Goal: Information Seeking & Learning: Find specific fact

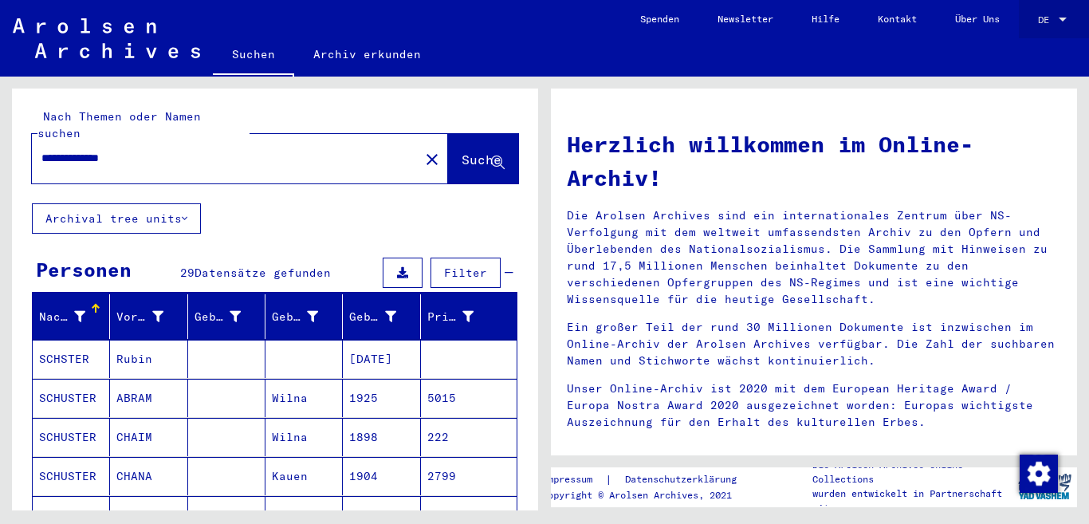
click at [1047, 21] on span "DE" at bounding box center [1047, 19] width 18 height 11
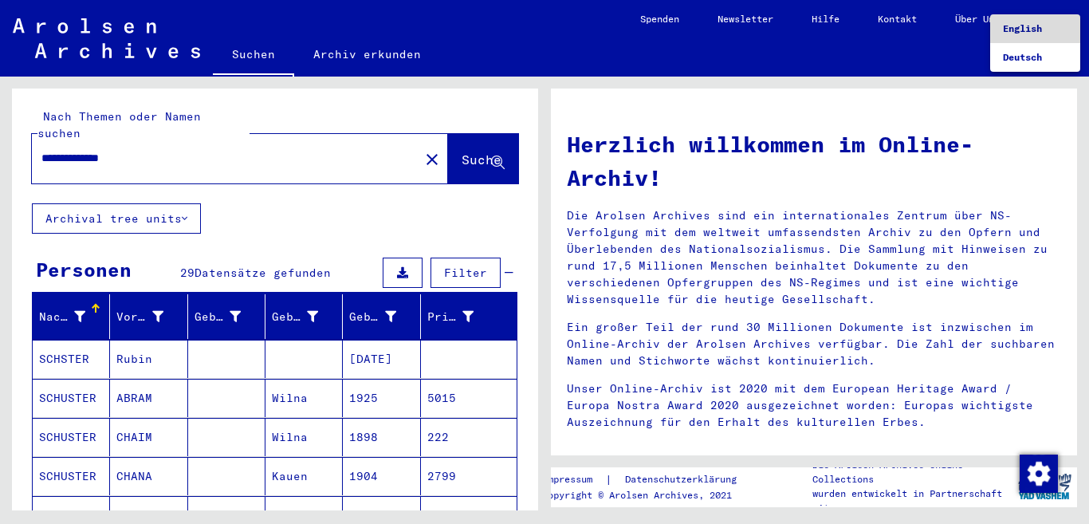
click at [1026, 30] on span "English" at bounding box center [1022, 28] width 39 height 12
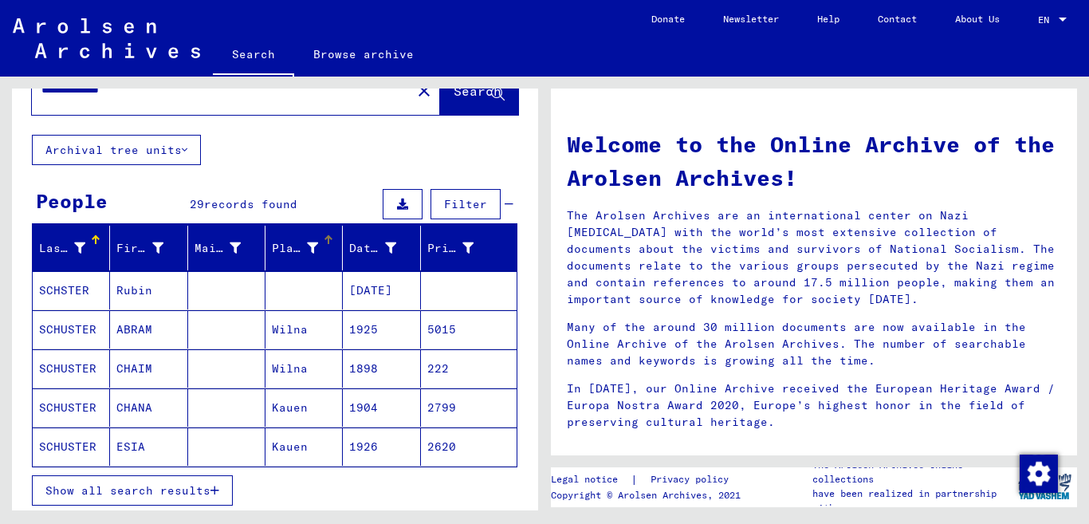
scroll to position [80, 0]
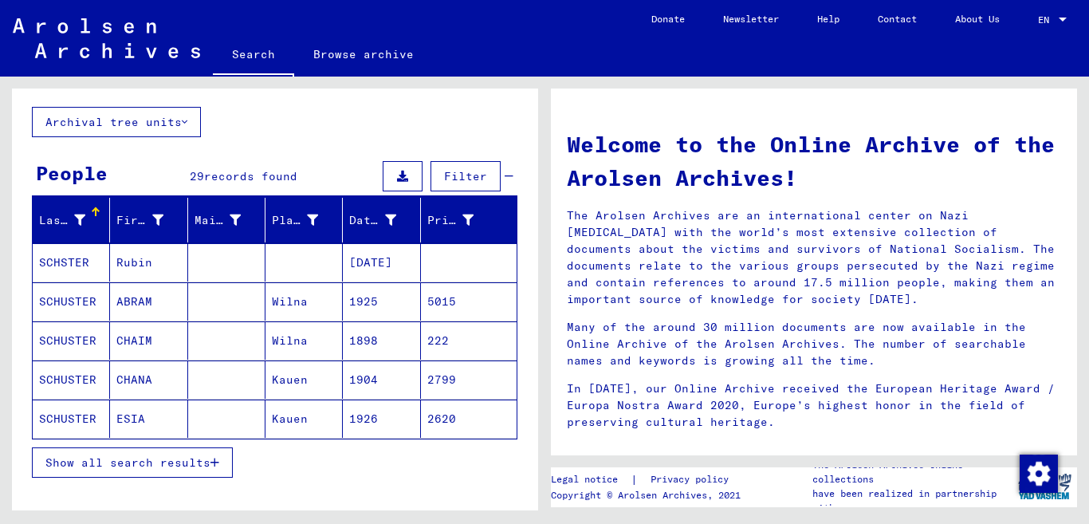
click at [224, 260] on mat-cell at bounding box center [226, 262] width 77 height 38
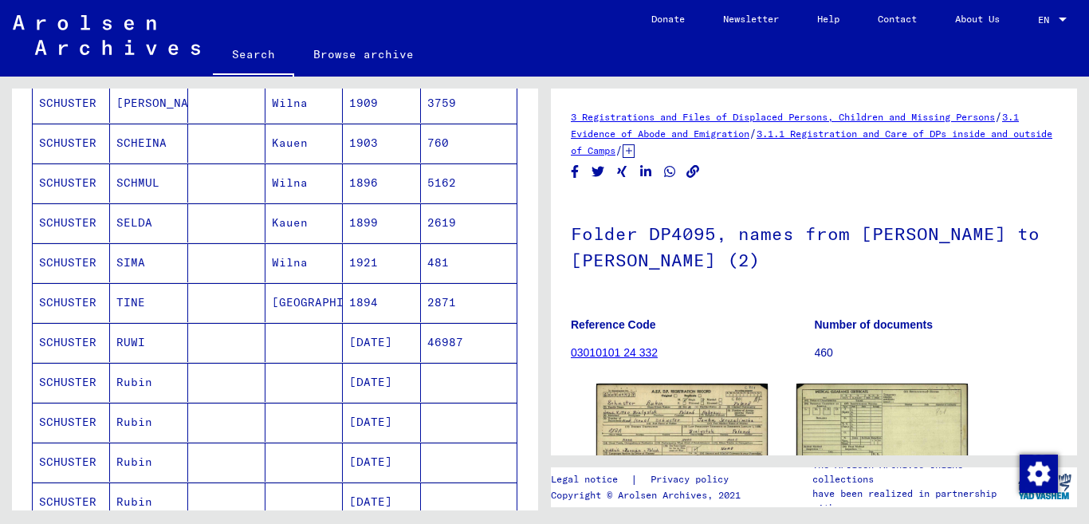
scroll to position [797, 0]
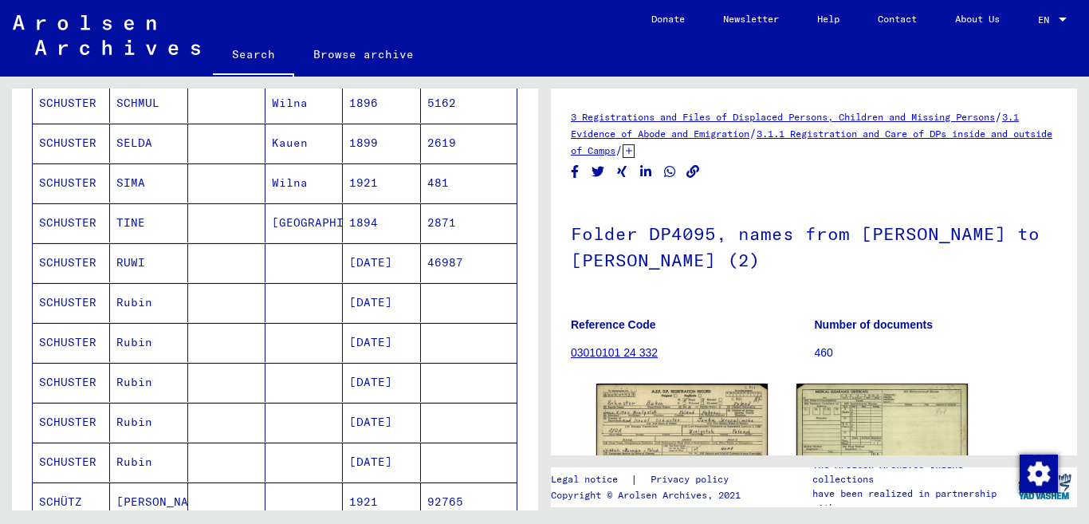
click at [224, 260] on mat-cell at bounding box center [226, 262] width 77 height 39
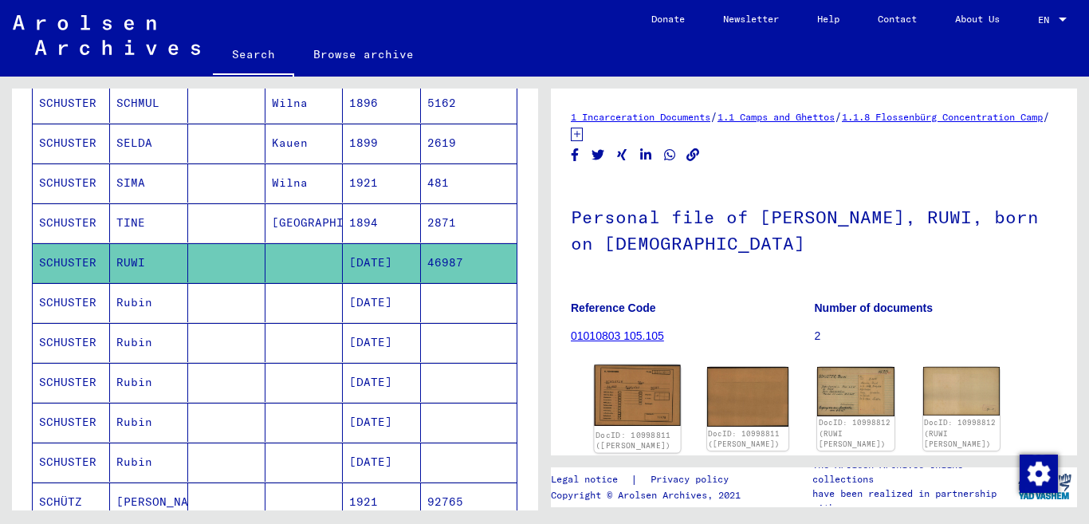
click at [634, 385] on img at bounding box center [637, 395] width 86 height 61
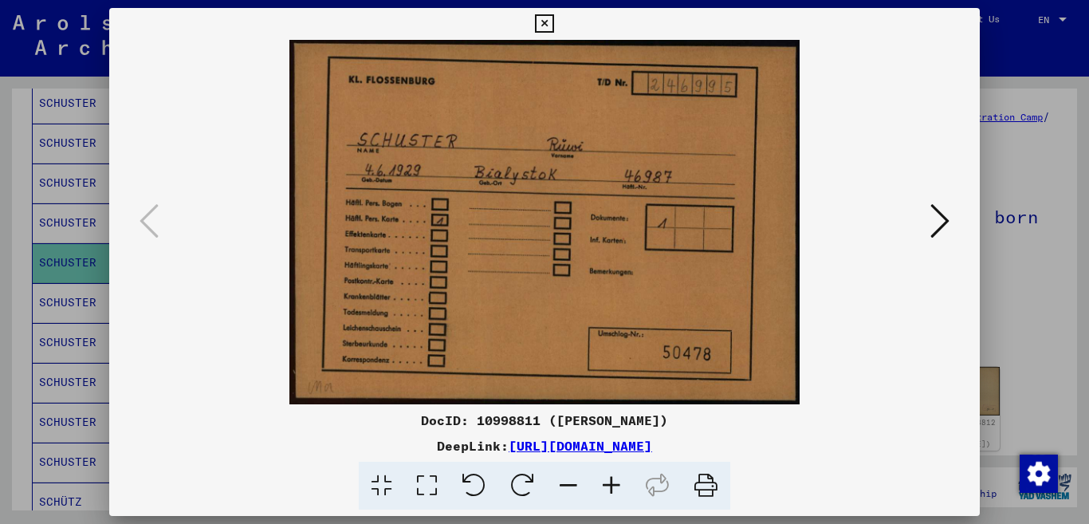
click at [937, 216] on icon at bounding box center [939, 221] width 19 height 38
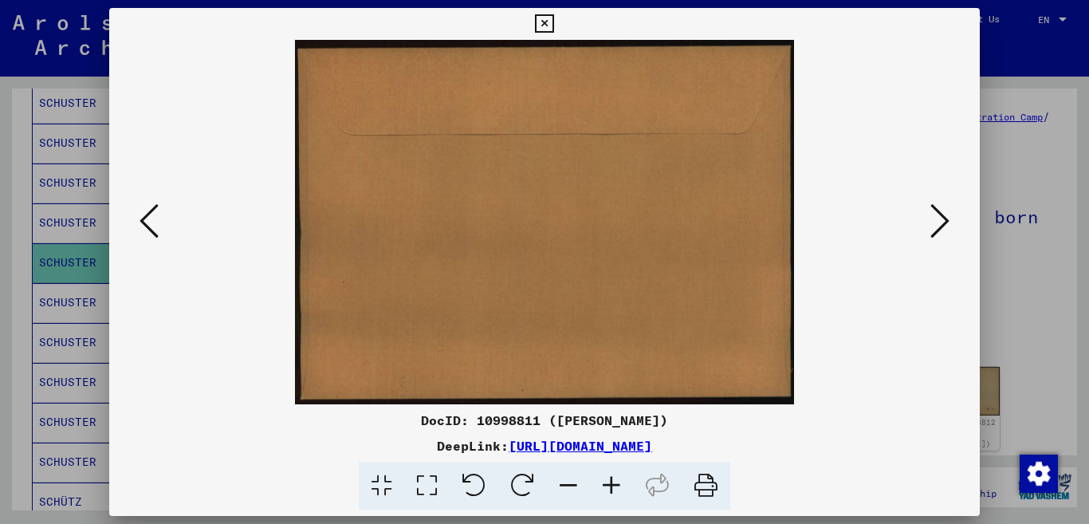
click at [937, 216] on icon at bounding box center [939, 221] width 19 height 38
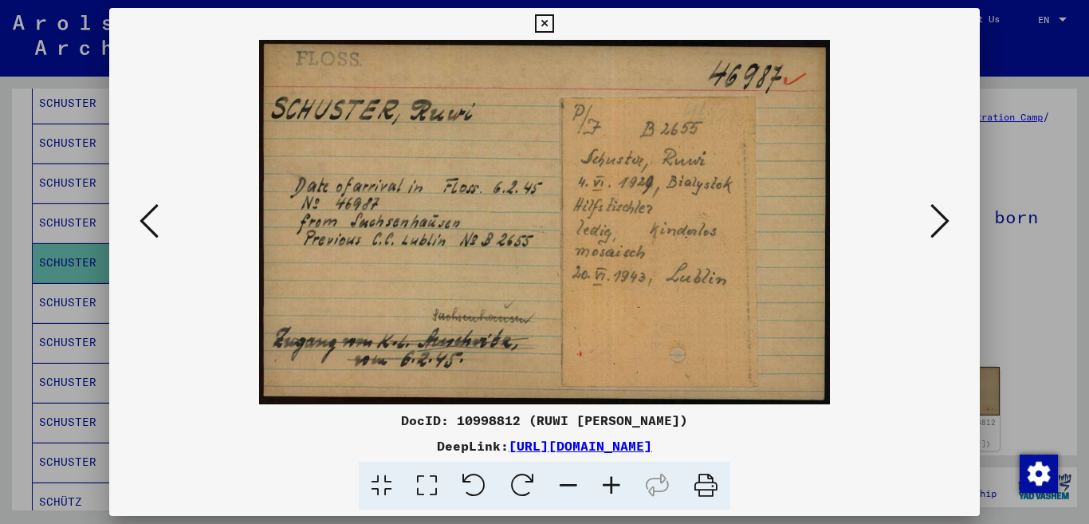
click at [942, 222] on icon at bounding box center [939, 221] width 19 height 38
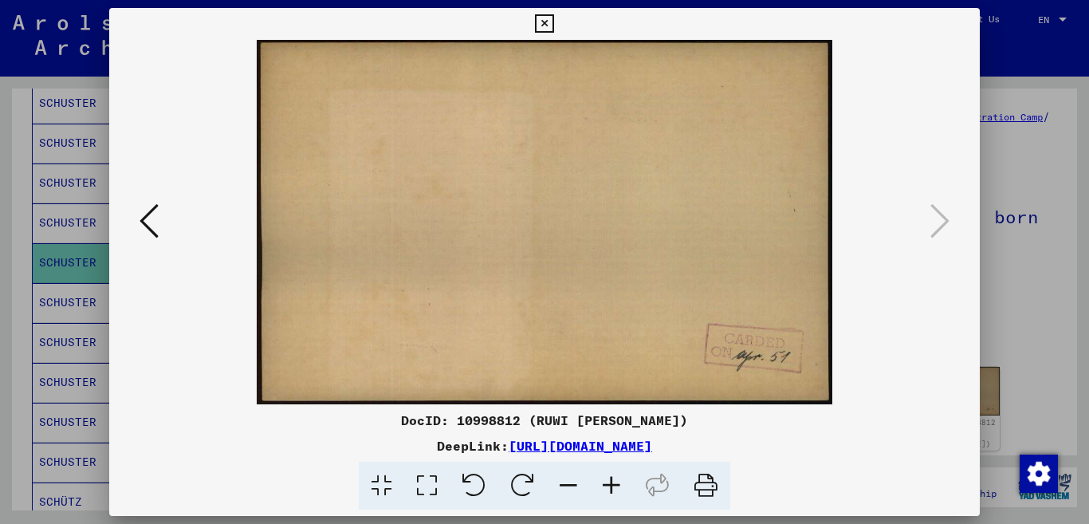
click at [942, 222] on icon at bounding box center [939, 221] width 19 height 38
click at [142, 219] on icon at bounding box center [148, 221] width 19 height 38
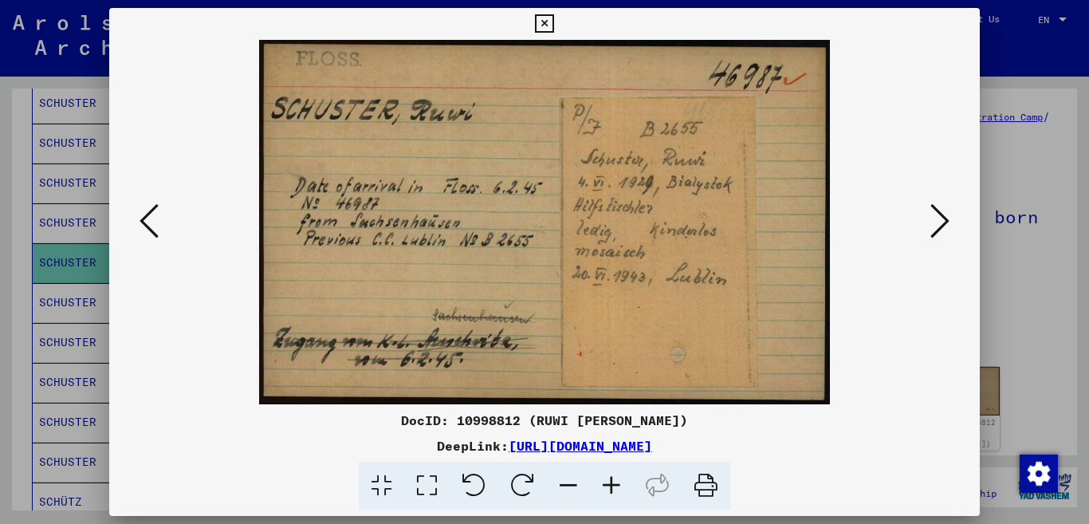
click at [143, 218] on icon at bounding box center [148, 221] width 19 height 38
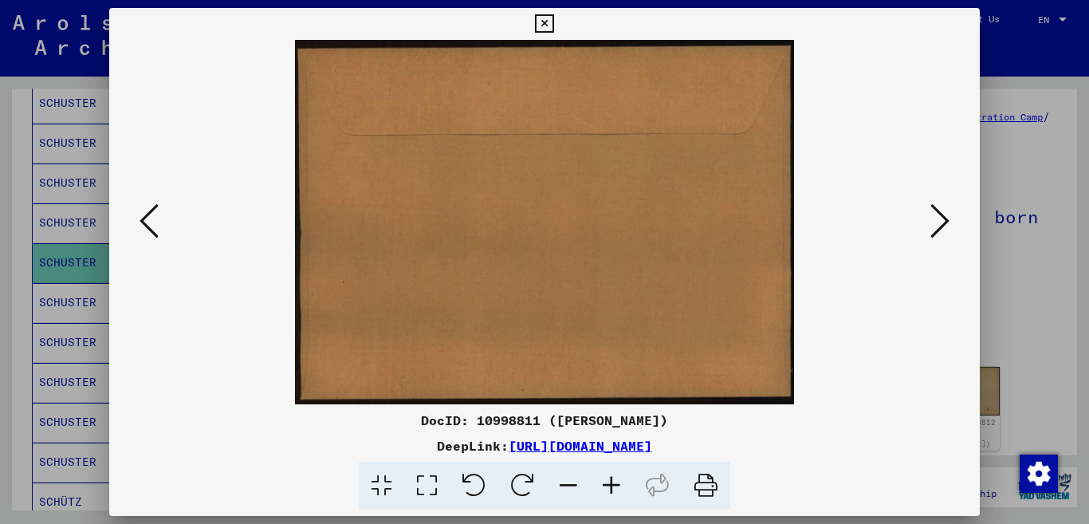
click at [143, 218] on icon at bounding box center [148, 221] width 19 height 38
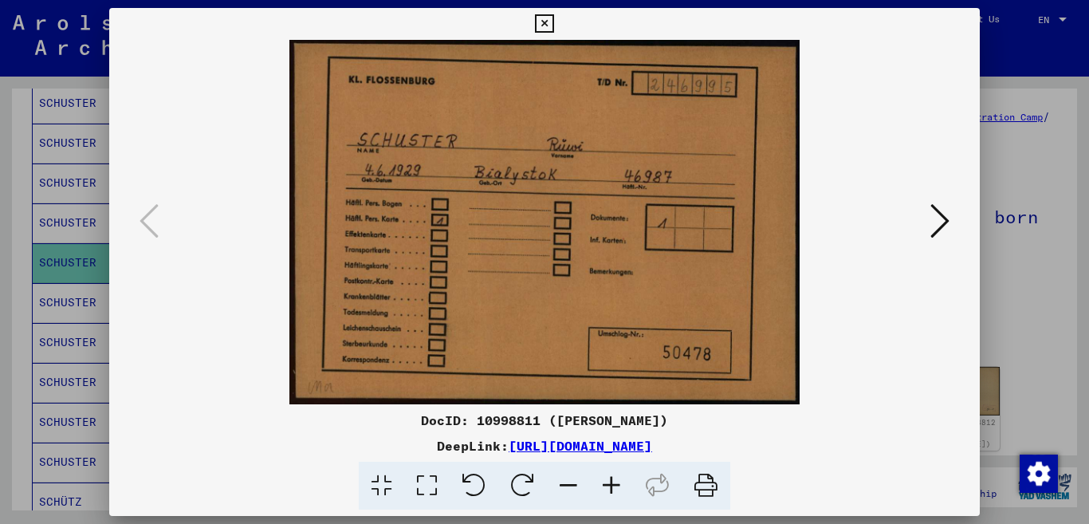
click at [712, 478] on icon at bounding box center [706, 486] width 49 height 49
click at [937, 219] on icon at bounding box center [939, 221] width 19 height 38
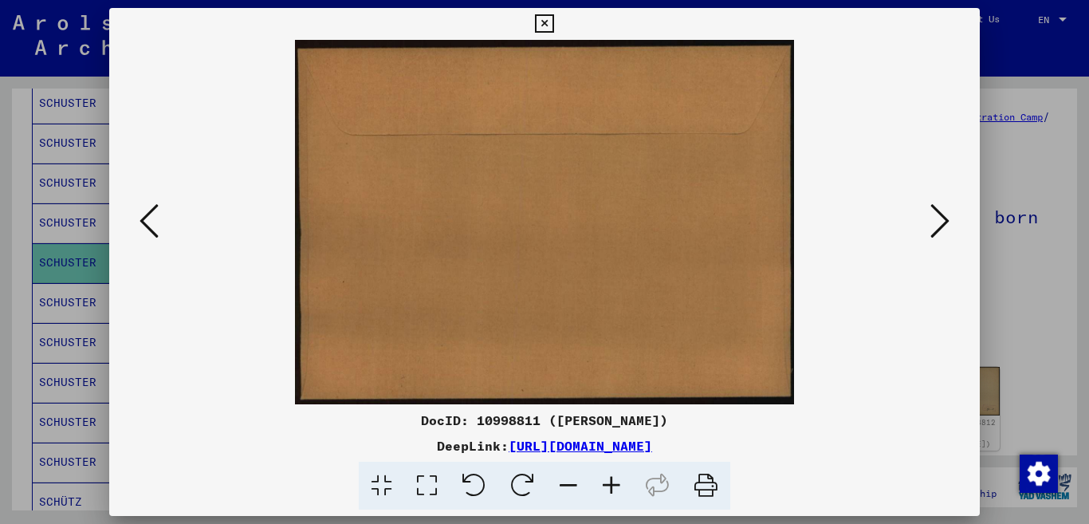
click at [937, 219] on icon at bounding box center [939, 221] width 19 height 38
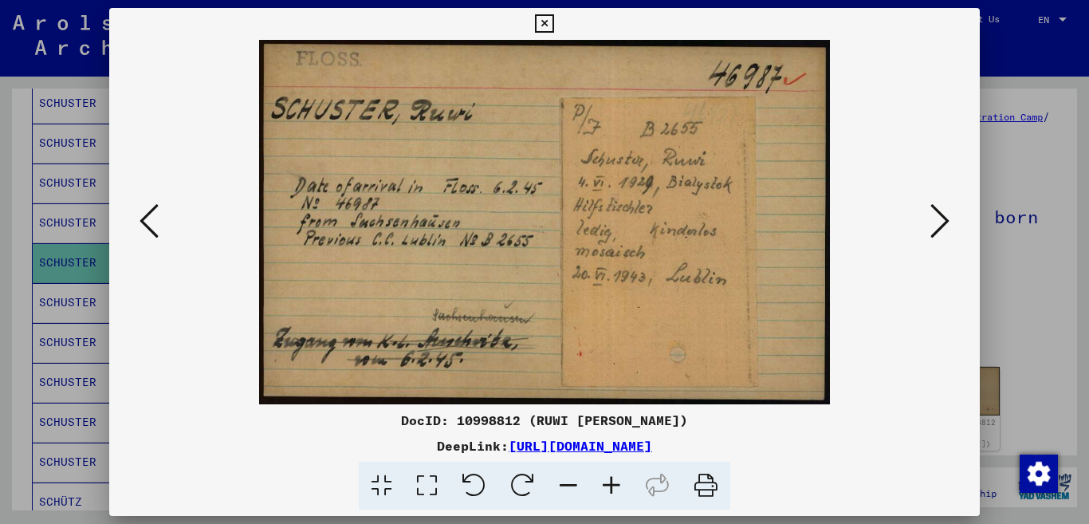
click at [697, 484] on icon at bounding box center [706, 486] width 49 height 49
click at [553, 26] on icon at bounding box center [544, 23] width 18 height 19
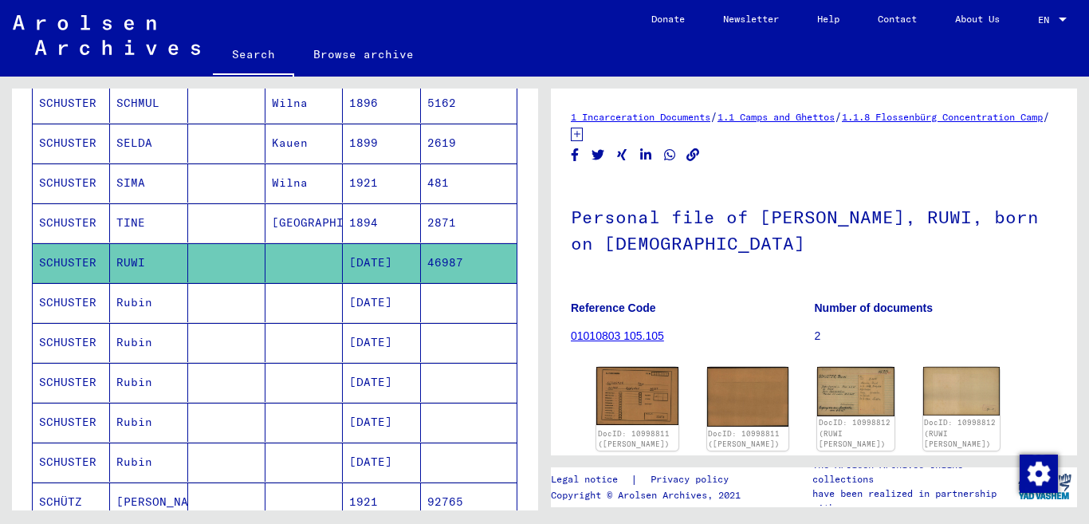
click at [217, 304] on mat-cell at bounding box center [226, 302] width 77 height 39
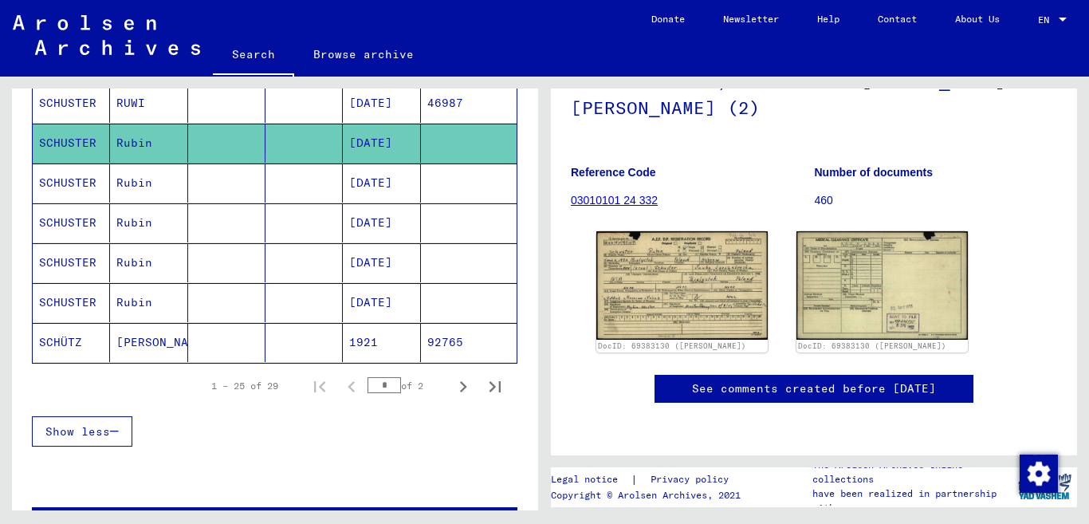
scroll to position [239, 0]
click at [265, 191] on mat-cell at bounding box center [303, 182] width 77 height 39
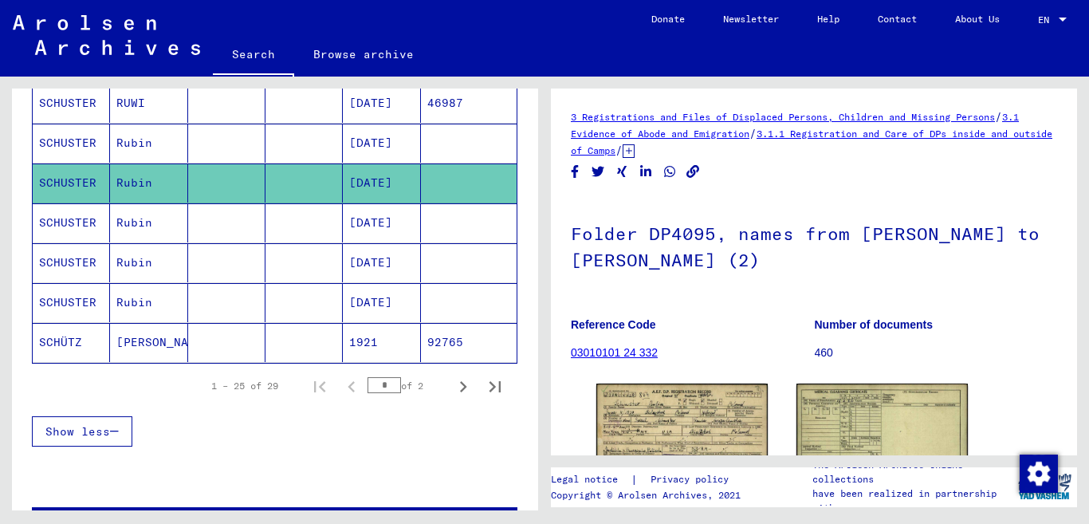
click at [281, 227] on mat-cell at bounding box center [303, 222] width 77 height 39
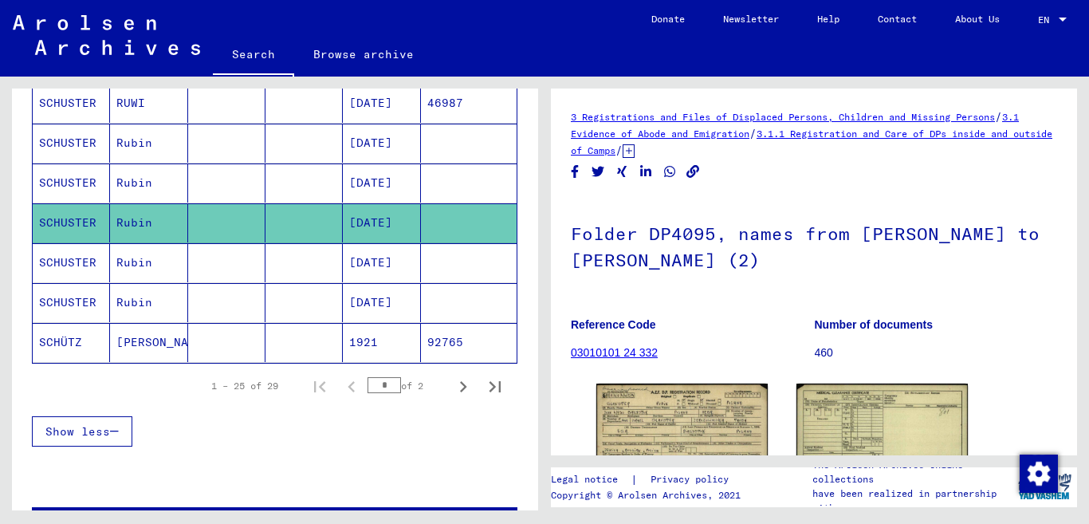
click at [289, 267] on mat-cell at bounding box center [303, 262] width 77 height 39
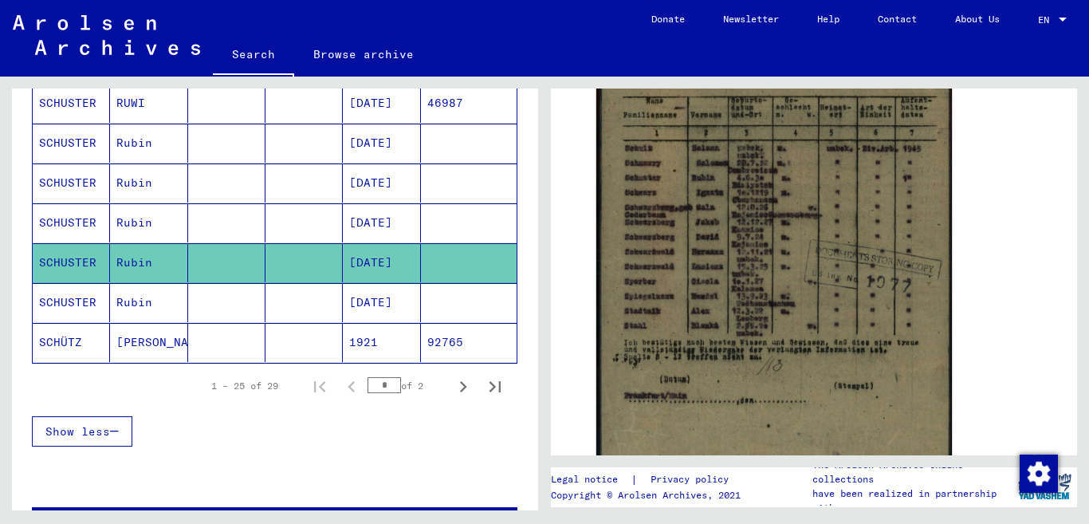
scroll to position [478, 0]
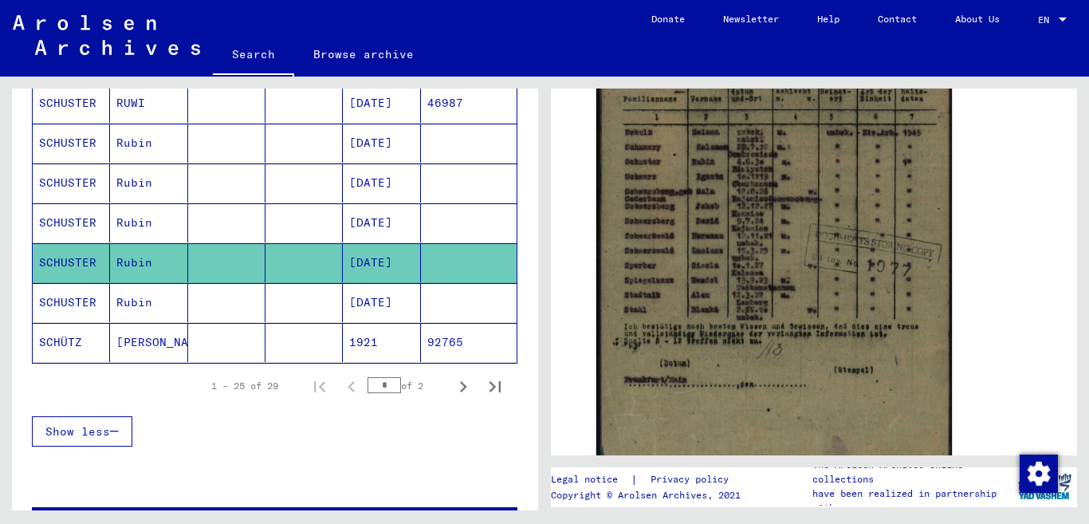
click at [296, 301] on mat-cell at bounding box center [303, 302] width 77 height 39
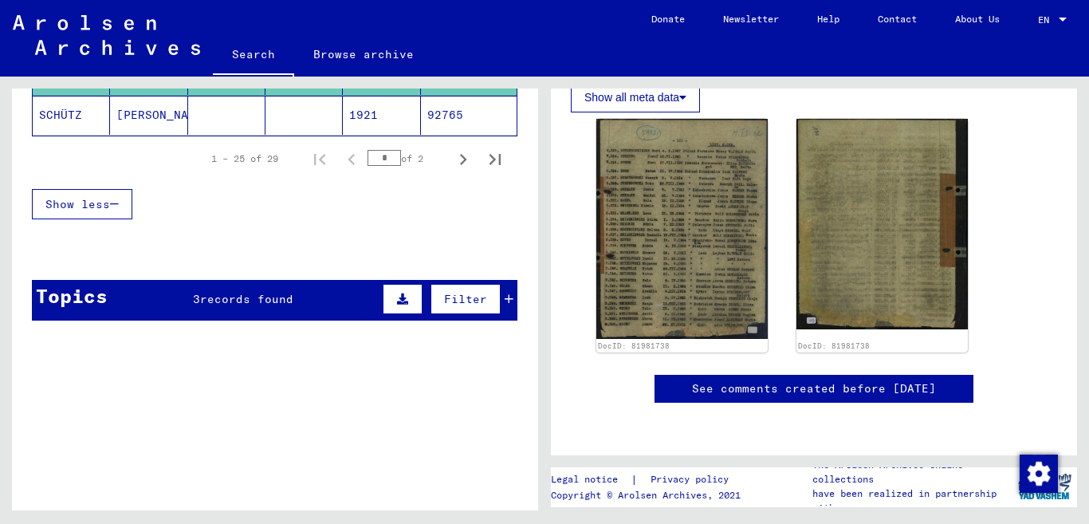
scroll to position [1196, 0]
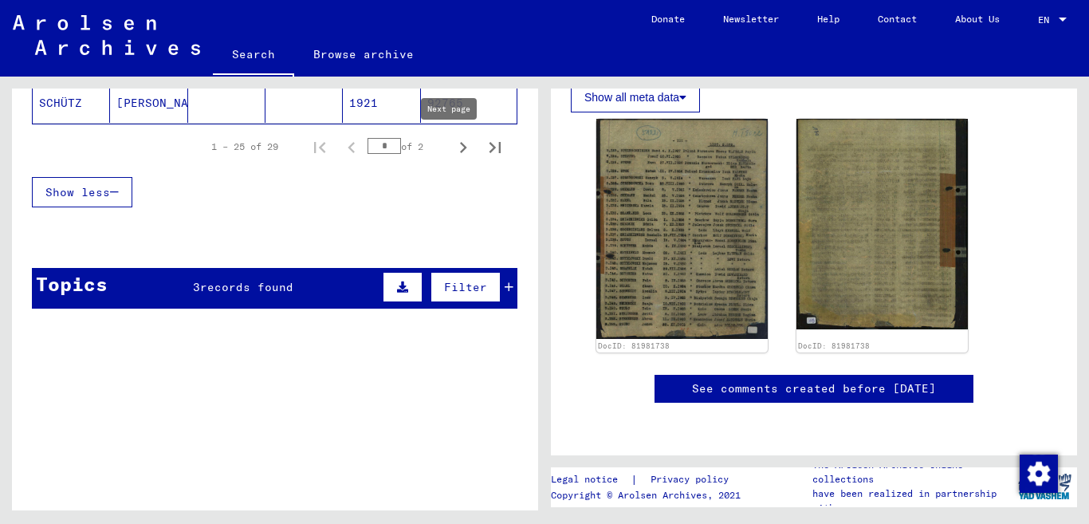
click at [460, 143] on icon "Next page" at bounding box center [463, 147] width 7 height 11
type input "*"
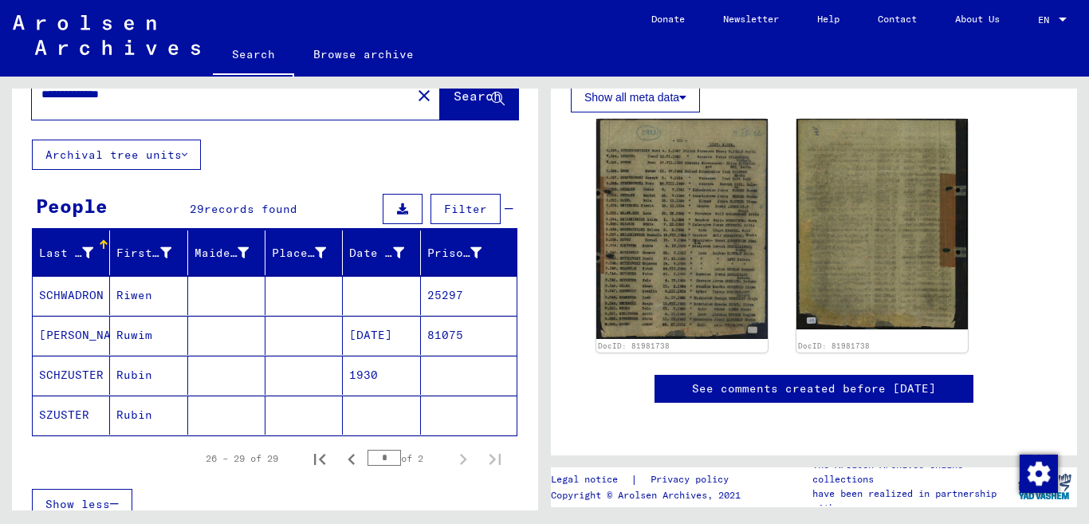
scroll to position [42, 0]
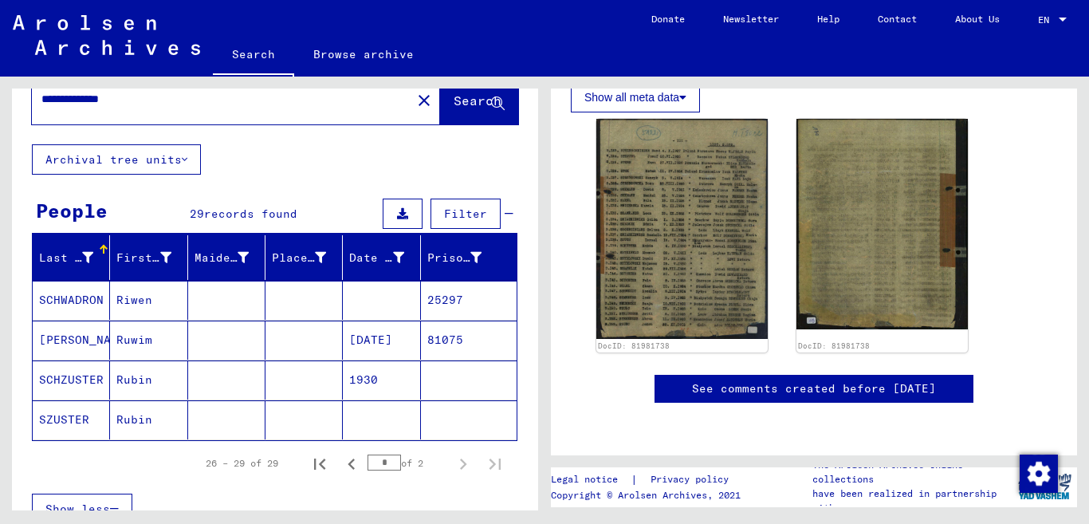
click at [276, 299] on mat-cell at bounding box center [303, 300] width 77 height 39
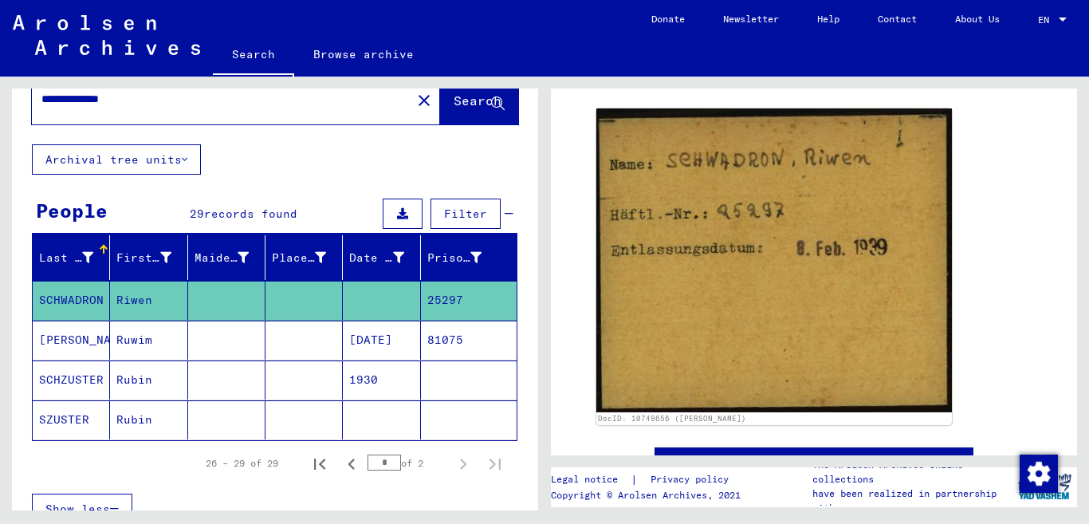
scroll to position [239, 0]
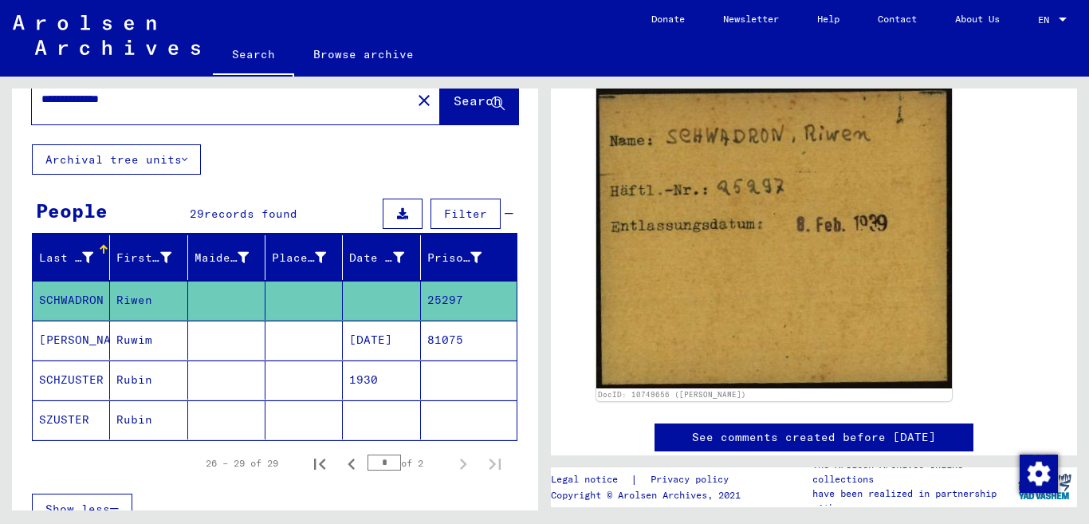
click at [265, 333] on mat-cell at bounding box center [303, 339] width 77 height 39
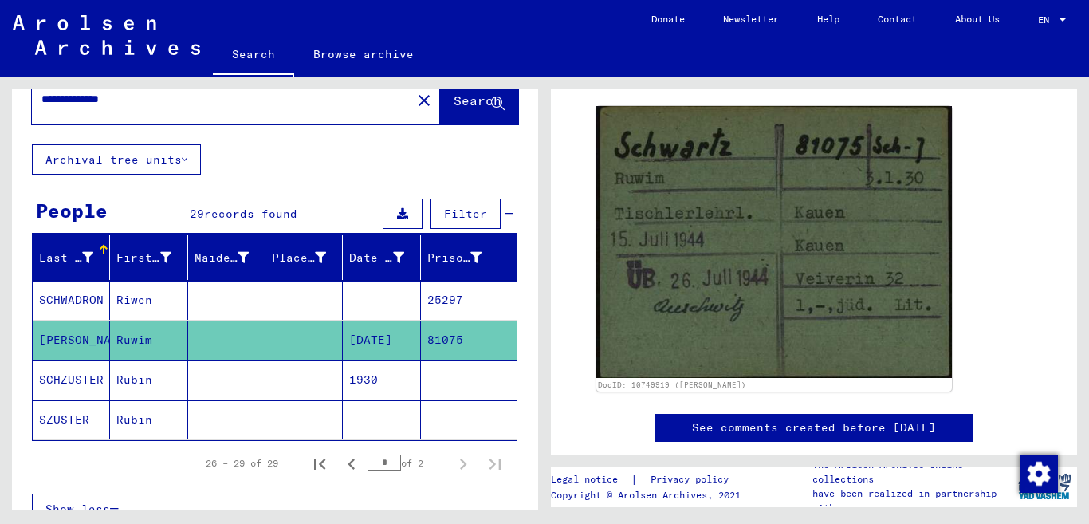
scroll to position [239, 0]
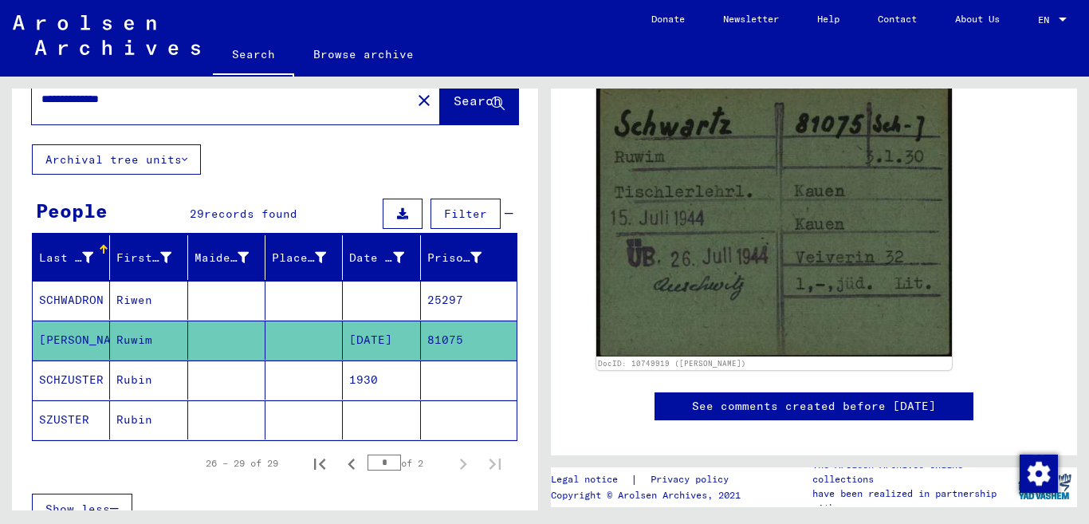
click at [213, 375] on mat-cell at bounding box center [226, 379] width 77 height 39
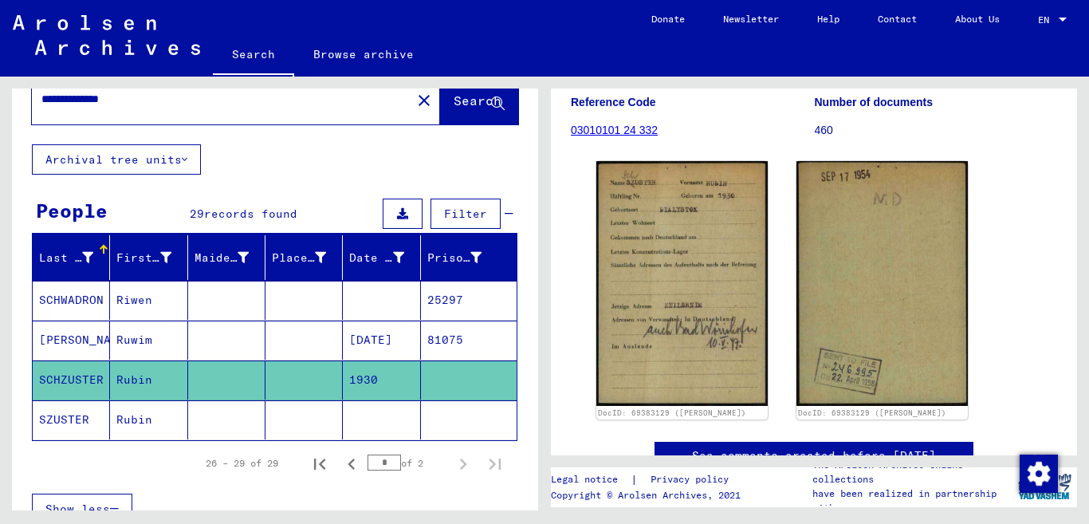
scroll to position [239, 0]
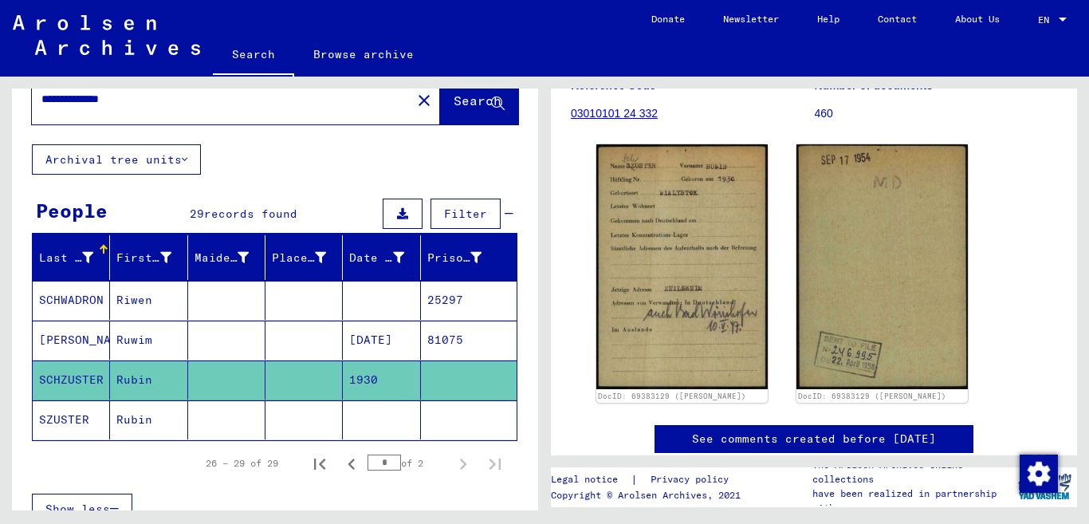
click at [249, 425] on mat-cell at bounding box center [226, 419] width 77 height 39
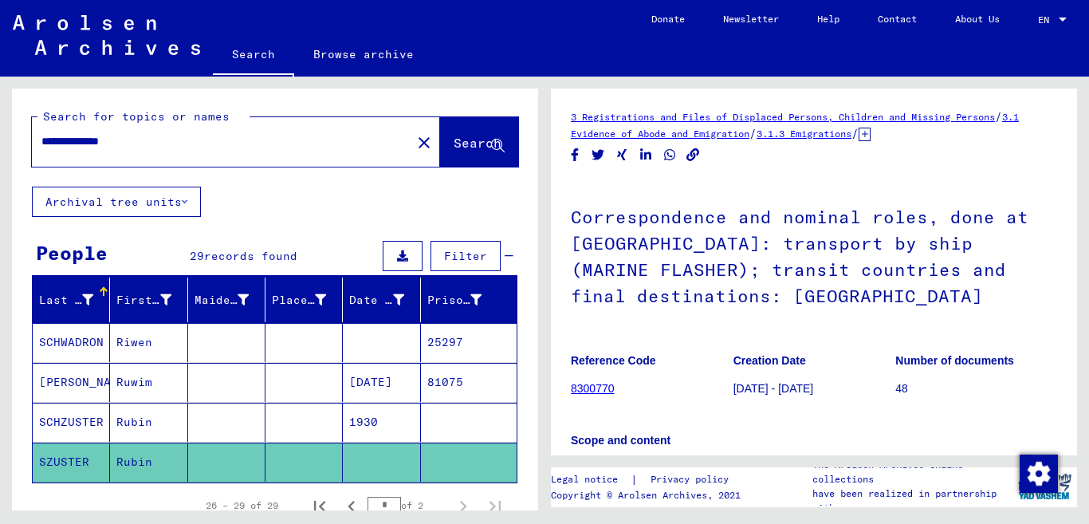
click at [355, 56] on link "Browse archive" at bounding box center [363, 54] width 139 height 38
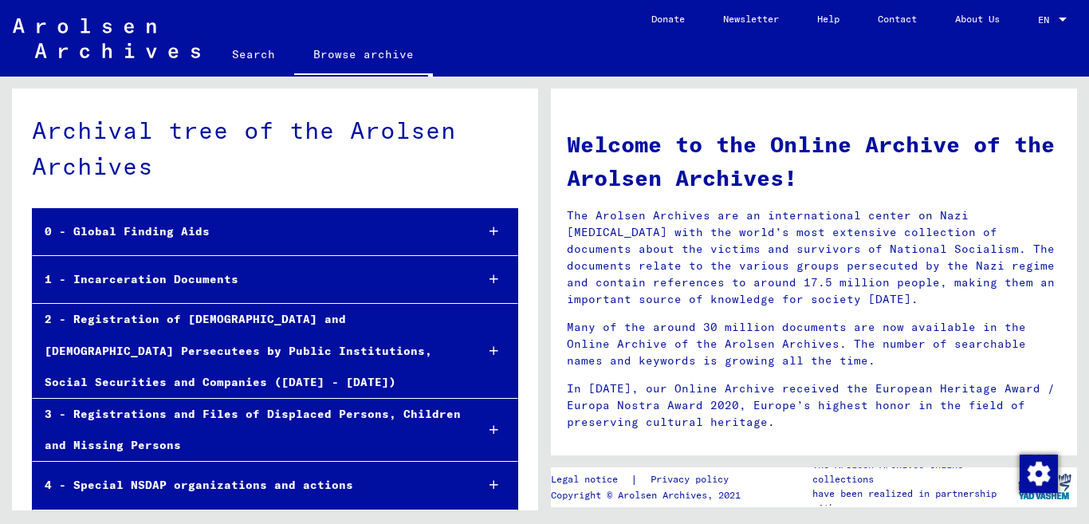
scroll to position [80, 0]
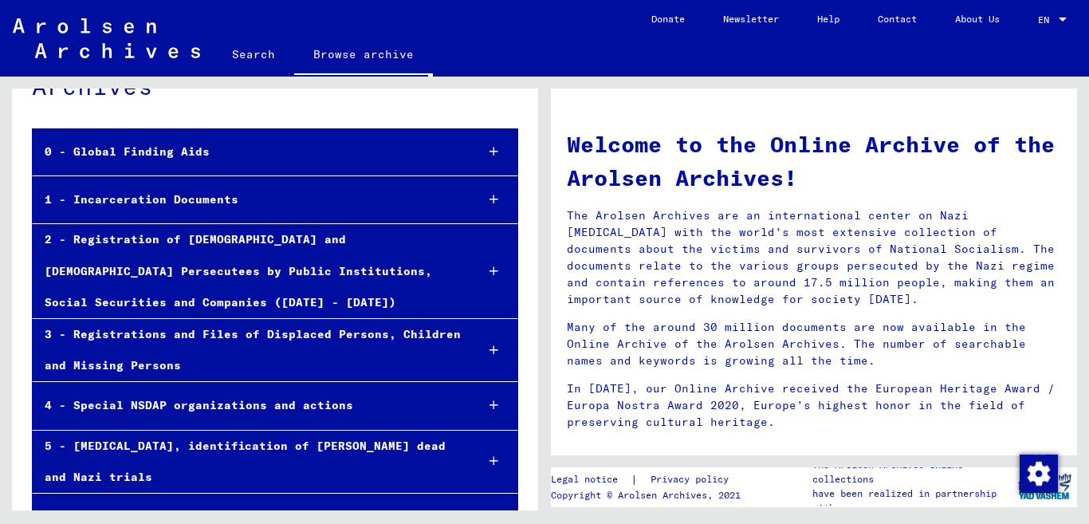
click at [489, 147] on icon at bounding box center [493, 151] width 9 height 11
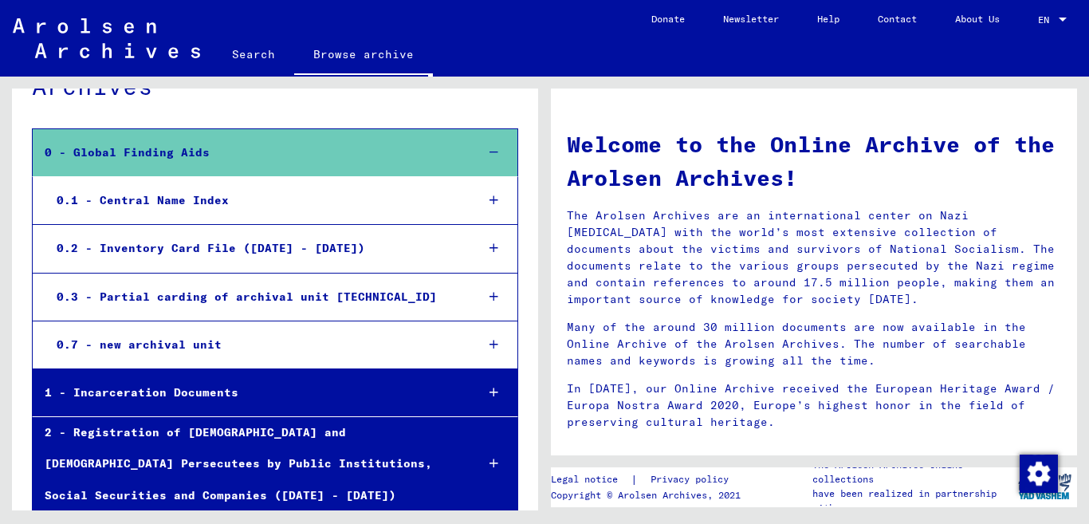
click at [157, 202] on div "0.1 - Central Name Index" at bounding box center [254, 200] width 418 height 31
